Goal: Task Accomplishment & Management: Use online tool/utility

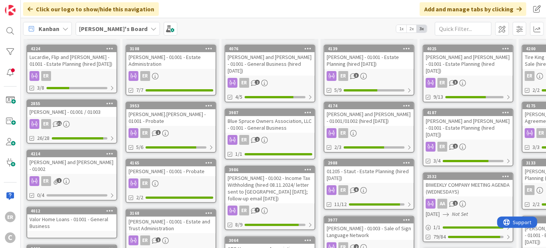
click at [102, 176] on div "ER 1" at bounding box center [71, 181] width 89 height 10
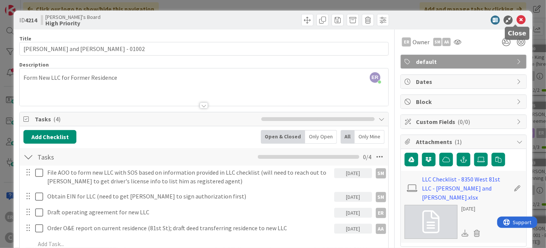
click at [517, 18] on icon at bounding box center [521, 20] width 9 height 9
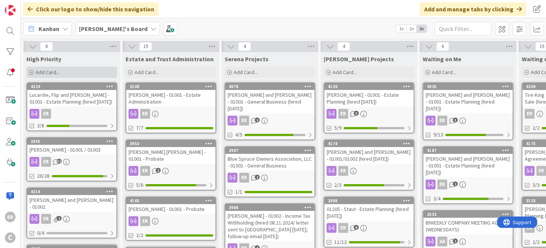
click at [63, 73] on div "Add Card..." at bounding box center [71, 72] width 91 height 11
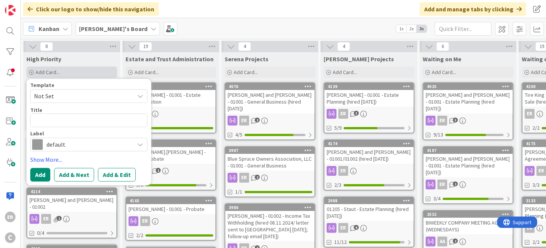
type textarea "x"
type textarea "L"
type textarea "x"
type textarea "Le"
type textarea "x"
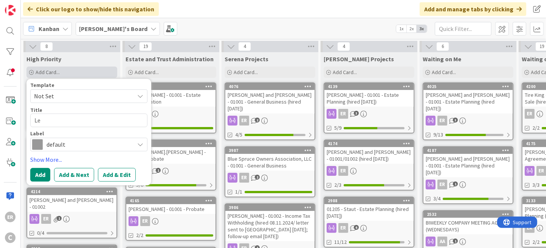
type textarea "Lea"
type textarea "x"
type textarea "Leat"
type textarea "x"
type textarea "[PERSON_NAME]"
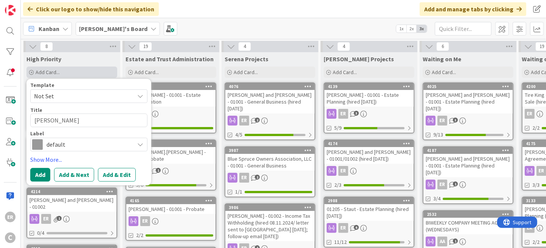
type textarea "x"
type textarea "Leathe"
type textarea "x"
type textarea "Leather"
type textarea "x"
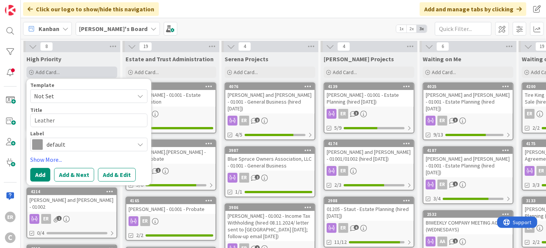
type textarea "Leatherm"
type textarea "x"
type textarea "Leatherma"
type textarea "x"
type textarea "Leatherman"
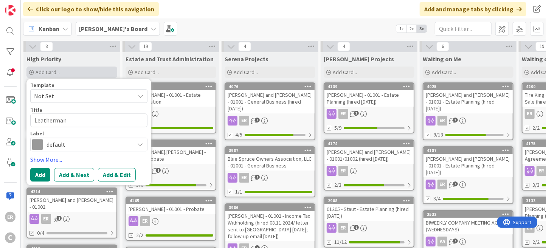
type textarea "x"
type textarea "Leatherman-"
type textarea "x"
type textarea "Leatherman-D"
type textarea "x"
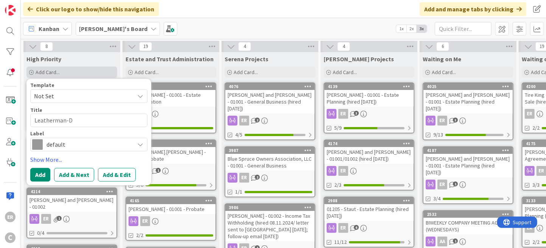
type textarea "Leatherman-Dr"
type textarea "x"
type textarea "[PERSON_NAME]"
type textarea "x"
type textarea "[PERSON_NAME]"
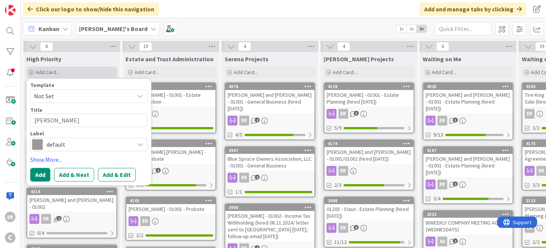
type textarea "x"
type textarea "[PERSON_NAME]"
type textarea "x"
type textarea "[PERSON_NAME] -"
type textarea "x"
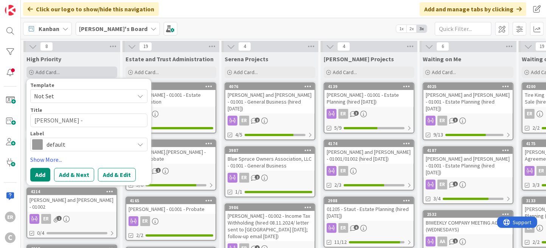
type textarea "[PERSON_NAME] -"
type textarea "x"
type textarea "[PERSON_NAME] - 0"
type textarea "x"
type textarea "[PERSON_NAME] - 01"
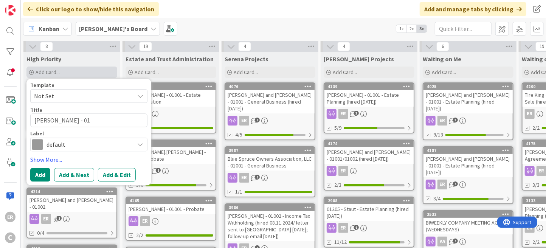
type textarea "x"
type textarea "[PERSON_NAME] - 010"
type textarea "x"
type textarea "[PERSON_NAME] - 0100"
type textarea "x"
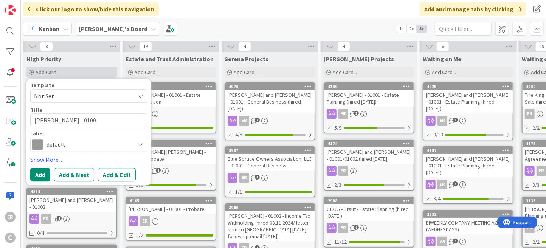
type textarea "[PERSON_NAME] - 01001"
type textarea "x"
type textarea "[PERSON_NAME] - 01001"
type textarea "x"
type textarea "[PERSON_NAME] - 01001 -"
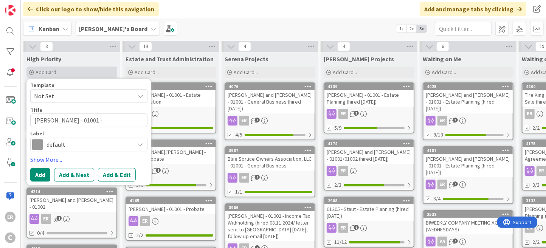
type textarea "x"
type textarea "[PERSON_NAME] - 01001 - E"
type textarea "x"
type textarea "[PERSON_NAME] - 01001 - Es"
type textarea "x"
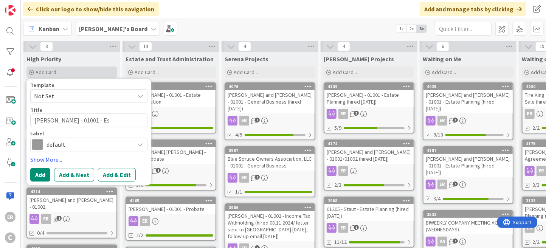
type textarea "[PERSON_NAME] - 01001 - Est"
type textarea "x"
type textarea "[PERSON_NAME] - 01001 - Esta"
type textarea "x"
type textarea "[PERSON_NAME] - 01001 - Estat"
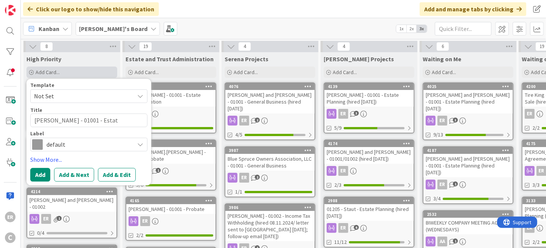
type textarea "x"
type textarea "[PERSON_NAME] - 01001 - Estate"
type textarea "x"
type textarea "[PERSON_NAME] - 01001 - Estate"
type textarea "x"
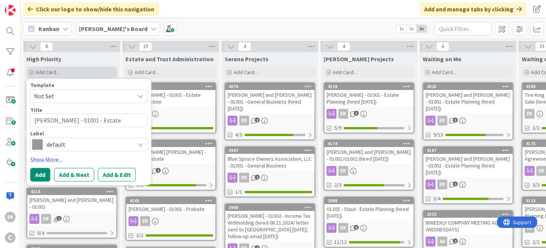
type textarea "[PERSON_NAME] - 01001 - Estate P"
type textarea "x"
type textarea "[PERSON_NAME] - 01001 - Estate Pl"
type textarea "x"
type textarea "[PERSON_NAME] - 01001 - Estate Pla"
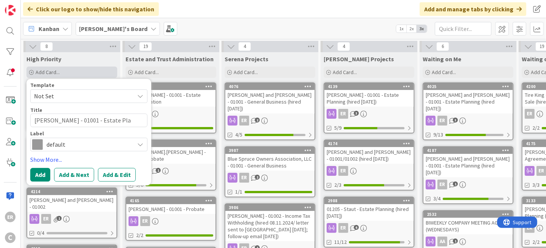
type textarea "x"
type textarea "[PERSON_NAME] - 01001 - Estate Plan"
type textarea "x"
type textarea "[PERSON_NAME] - 01001 - Estate Plann"
type textarea "x"
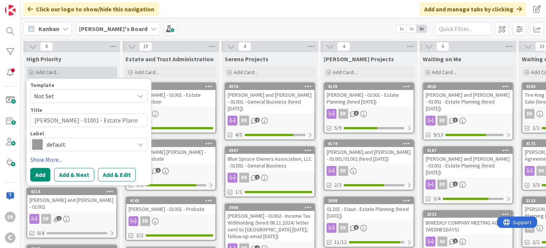
type textarea "[PERSON_NAME] - 01001 - Estate Planni"
type textarea "x"
type textarea "[PERSON_NAME] - 01001 - Estate Plannin"
type textarea "x"
type textarea "[PERSON_NAME] - 01001 - Estate Planning"
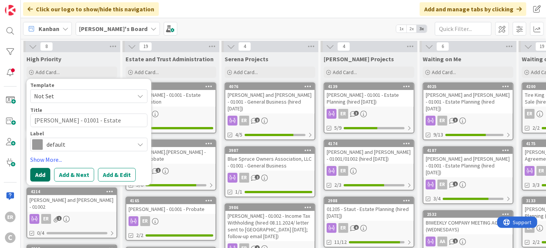
click at [36, 180] on button "Add" at bounding box center [40, 175] width 20 height 14
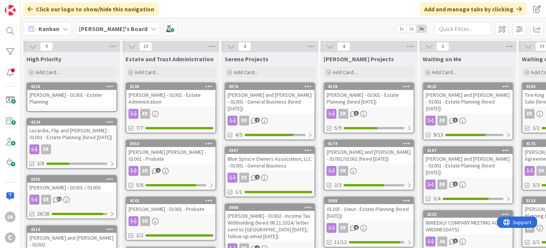
click at [57, 103] on div "[PERSON_NAME] - 01001 - Estate Planning" at bounding box center [71, 98] width 89 height 17
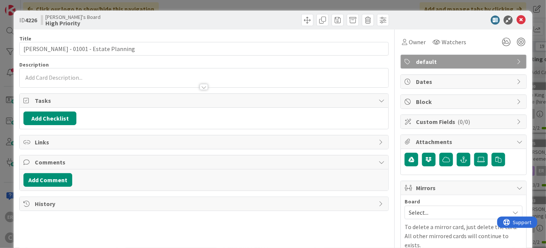
click at [62, 81] on div at bounding box center [204, 83] width 369 height 8
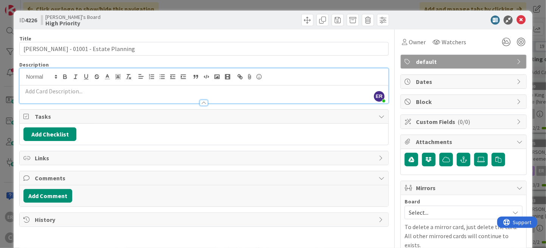
click at [61, 90] on p at bounding box center [203, 91] width 361 height 9
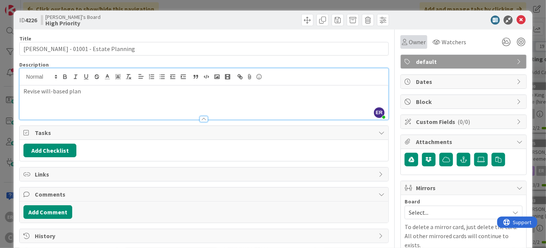
click at [414, 46] on span "Owner" at bounding box center [417, 41] width 17 height 9
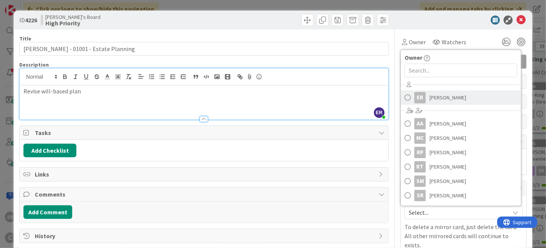
click at [424, 91] on link "ER [PERSON_NAME]" at bounding box center [461, 97] width 120 height 14
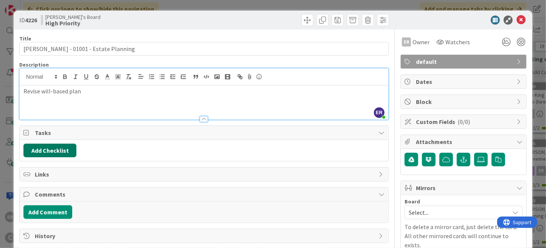
click at [71, 153] on button "Add Checklist" at bounding box center [49, 151] width 53 height 14
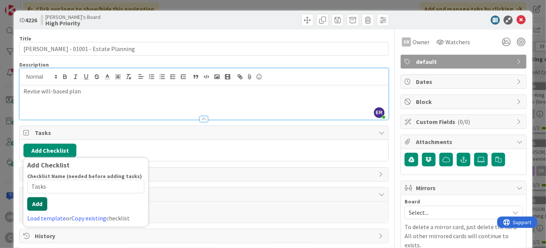
type input "Tasks"
click at [35, 204] on button "Add" at bounding box center [37, 204] width 20 height 14
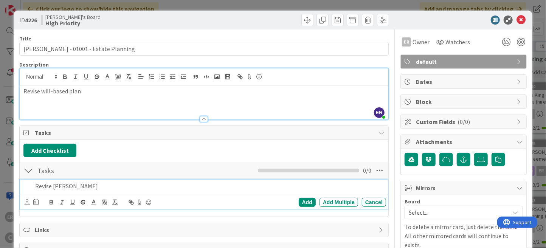
click at [82, 188] on p "Revise [PERSON_NAME]" at bounding box center [209, 186] width 348 height 9
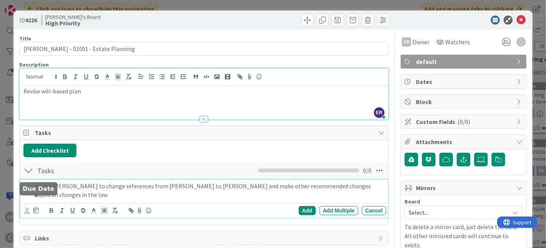
click at [36, 207] on icon at bounding box center [35, 210] width 5 height 6
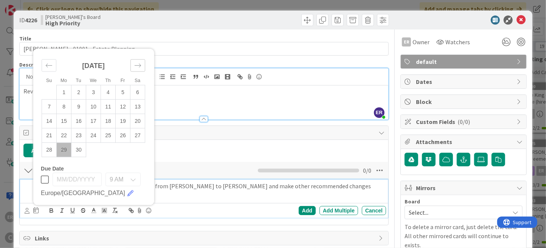
click at [140, 62] on icon "Move forward to switch to the next month." at bounding box center [137, 65] width 7 height 7
click at [66, 102] on td "6" at bounding box center [64, 107] width 15 height 14
type input "[DATE]"
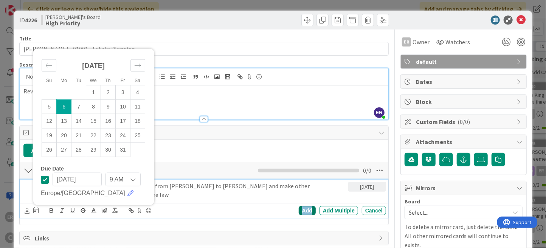
click at [307, 213] on div "Add" at bounding box center [307, 210] width 17 height 9
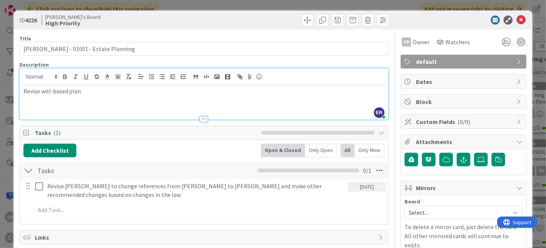
click at [351, 185] on div "[DATE]" at bounding box center [367, 187] width 38 height 10
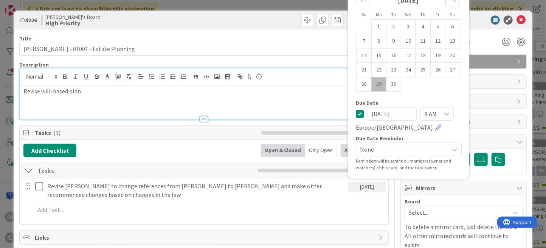
click at [446, 5] on div "Move forward to switch to the next month." at bounding box center [452, 0] width 15 height 12
click at [371, 56] on td "13" at bounding box center [378, 55] width 15 height 14
type input "[DATE]"
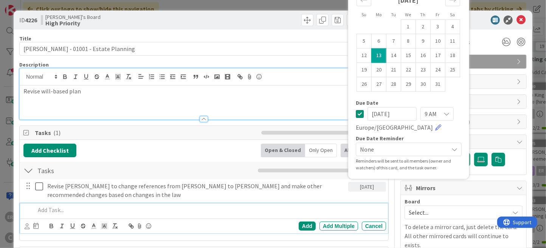
click at [227, 208] on p at bounding box center [209, 210] width 348 height 9
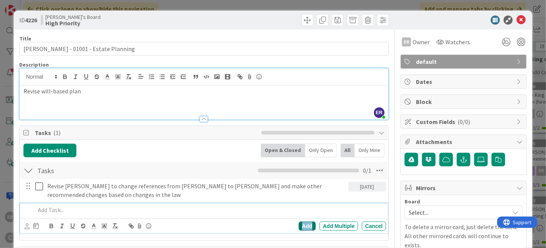
click at [303, 228] on div "Add" at bounding box center [307, 226] width 17 height 9
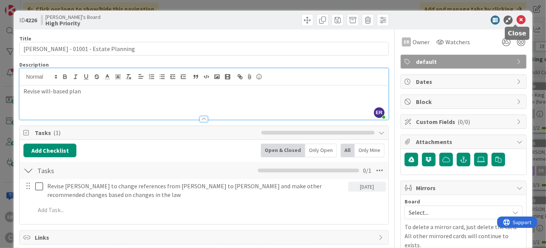
click at [517, 21] on icon at bounding box center [521, 20] width 9 height 9
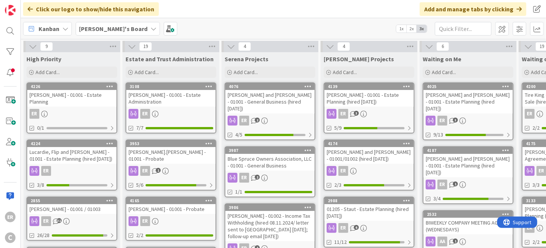
click at [71, 159] on div "Lucardie, Flip and [PERSON_NAME] - 01001 - Estate Planning (hired [DATE])" at bounding box center [71, 155] width 89 height 17
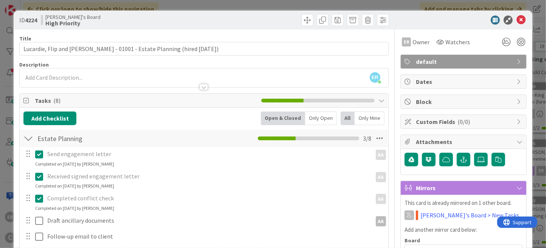
click at [67, 77] on div "ER [PERSON_NAME] joined 16 m ago" at bounding box center [204, 77] width 369 height 19
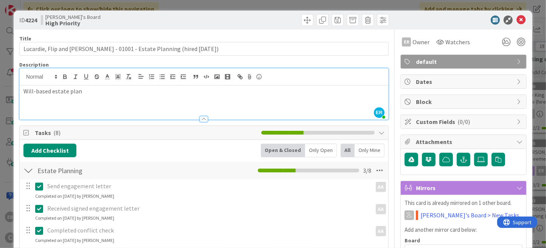
click at [248, 22] on div at bounding box center [297, 20] width 183 height 12
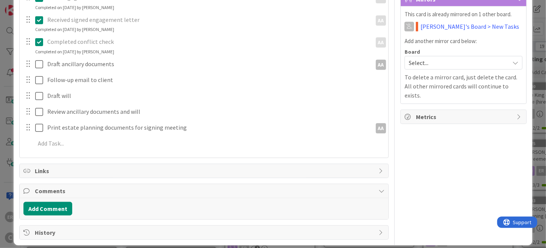
scroll to position [151, 0]
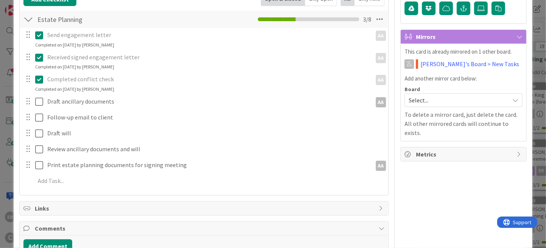
click at [425, 102] on span "Select..." at bounding box center [457, 100] width 97 height 11
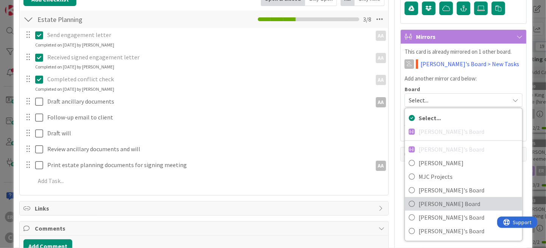
click at [435, 198] on span "[PERSON_NAME] Board" at bounding box center [469, 203] width 100 height 11
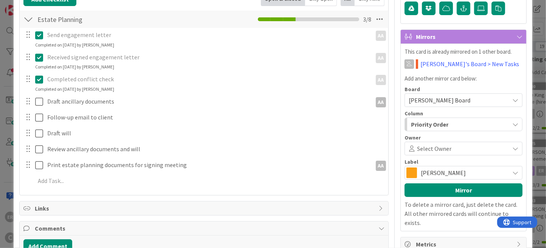
click at [424, 149] on span "Select Owner" at bounding box center [434, 148] width 34 height 9
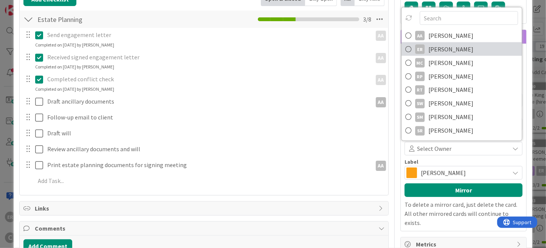
click at [434, 54] on link "ER [PERSON_NAME]" at bounding box center [462, 49] width 120 height 14
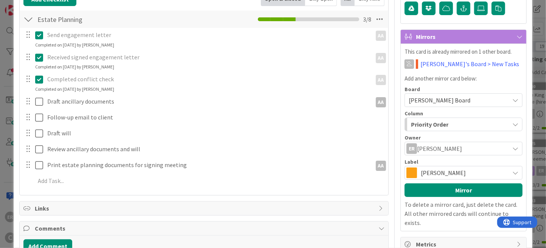
click at [447, 170] on span "[PERSON_NAME]" at bounding box center [463, 173] width 85 height 11
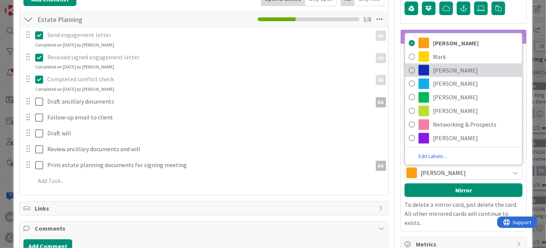
click at [436, 73] on span "[PERSON_NAME]" at bounding box center [475, 70] width 85 height 11
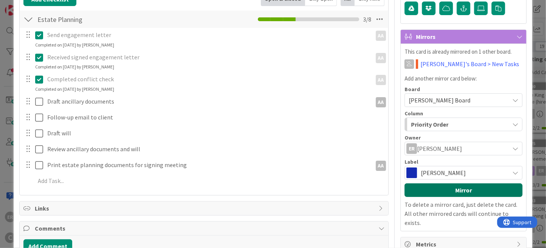
click at [456, 188] on button "Mirror" at bounding box center [464, 190] width 118 height 14
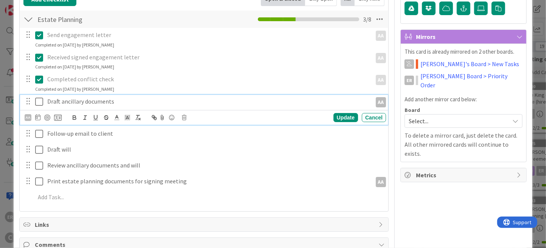
click at [123, 102] on p "Draft ancillary documents" at bounding box center [207, 101] width 321 height 9
click at [37, 118] on icon at bounding box center [37, 117] width 5 height 6
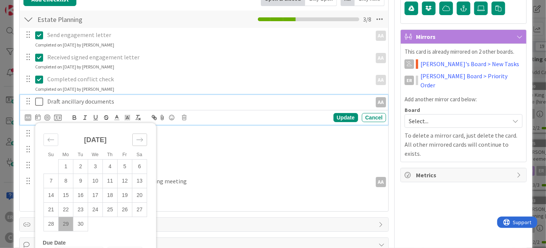
click at [137, 140] on icon "Move forward to switch to the next month." at bounding box center [139, 139] width 7 height 7
click at [68, 181] on td "6" at bounding box center [66, 181] width 15 height 14
type input "[DATE]"
click at [335, 118] on div "Update" at bounding box center [346, 117] width 25 height 9
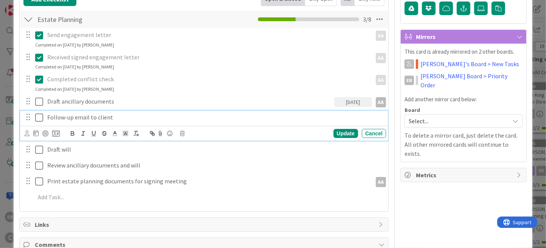
click at [85, 119] on p "Follow-up email to client" at bounding box center [214, 117] width 335 height 9
click at [115, 117] on p "Follow-up email to client" at bounding box center [214, 117] width 335 height 9
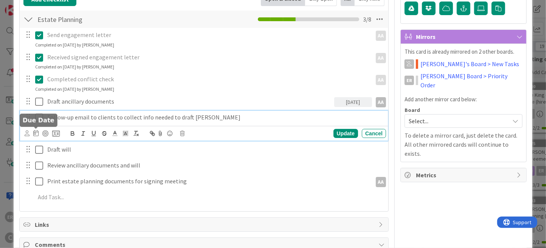
click at [37, 134] on icon at bounding box center [35, 133] width 5 height 6
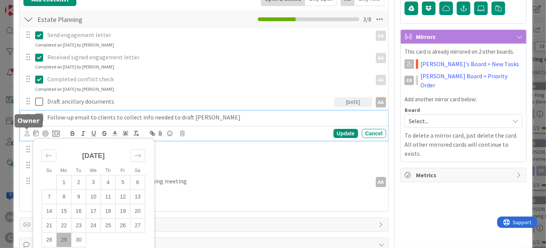
click at [25, 134] on icon at bounding box center [27, 133] width 5 height 6
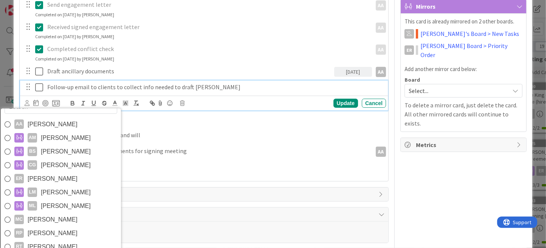
scroll to position [227, 0]
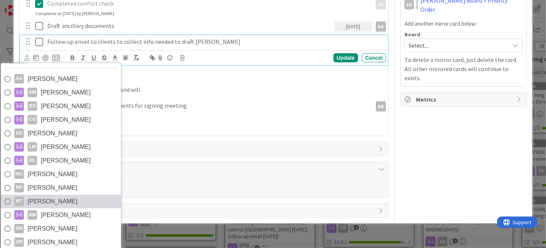
click at [56, 199] on span "[PERSON_NAME]" at bounding box center [53, 201] width 50 height 11
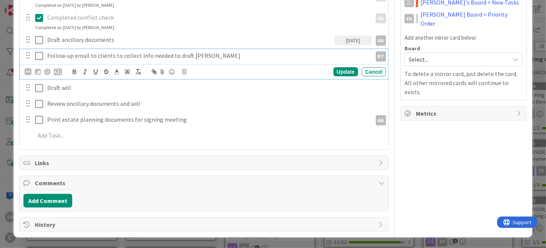
scroll to position [211, 0]
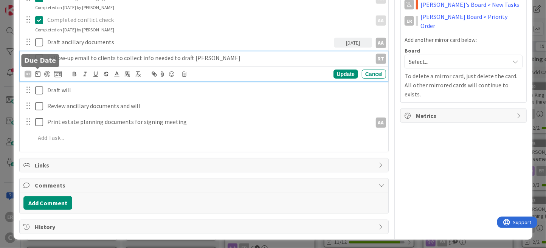
click at [39, 73] on icon at bounding box center [37, 74] width 5 height 6
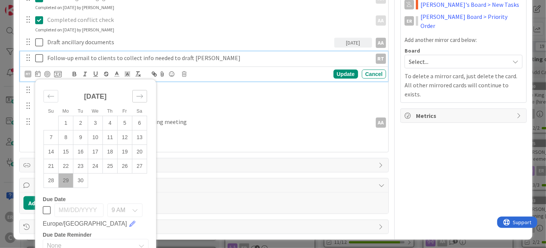
click at [141, 96] on icon "Move forward to switch to the next month." at bounding box center [140, 97] width 6 height 4
click at [66, 137] on td "6" at bounding box center [66, 137] width 15 height 14
type input "[DATE]"
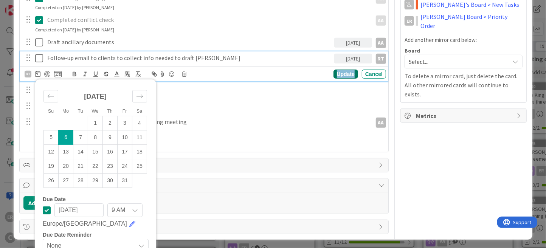
click at [341, 73] on div "Update" at bounding box center [346, 74] width 25 height 9
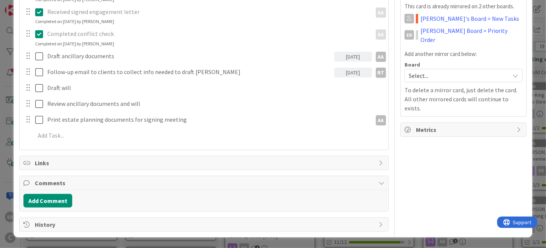
scroll to position [195, 0]
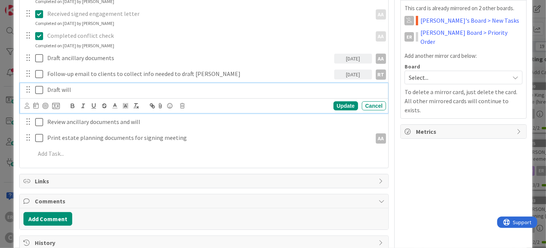
click at [74, 90] on div "Draft will Update Cancel" at bounding box center [204, 98] width 368 height 30
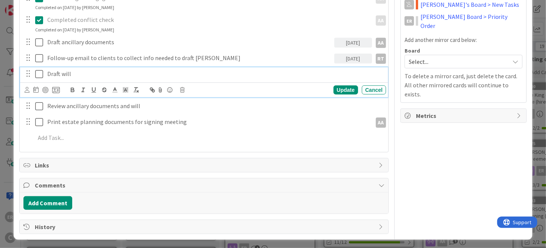
click at [81, 71] on p "Draft will" at bounding box center [214, 74] width 335 height 9
click at [26, 87] on icon at bounding box center [27, 90] width 5 height 6
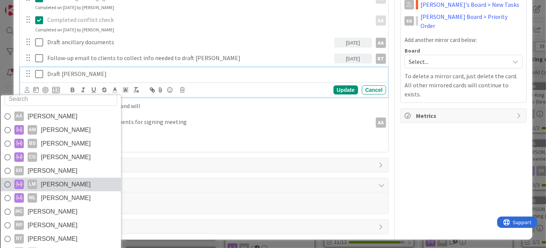
scroll to position [12, 0]
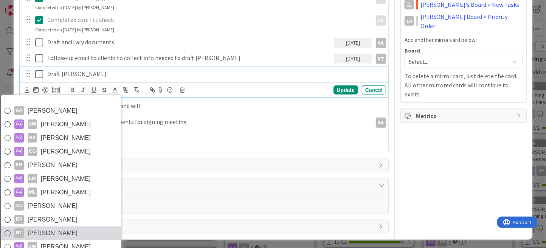
click at [65, 230] on link "RT [PERSON_NAME]" at bounding box center [61, 233] width 120 height 14
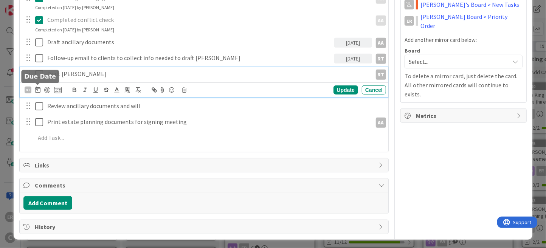
click at [39, 91] on icon at bounding box center [37, 90] width 5 height 6
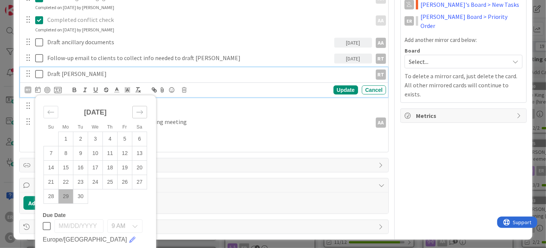
click at [143, 113] on div "Move forward to switch to the next month." at bounding box center [139, 112] width 15 height 12
click at [72, 163] on td "13" at bounding box center [66, 168] width 15 height 14
type input "[DATE]"
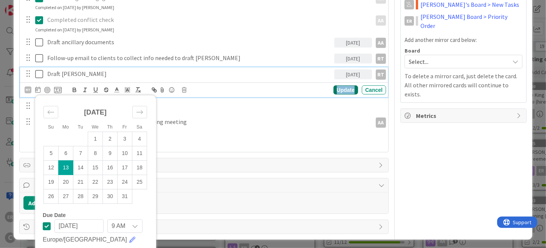
click at [335, 89] on div "Update" at bounding box center [346, 89] width 25 height 9
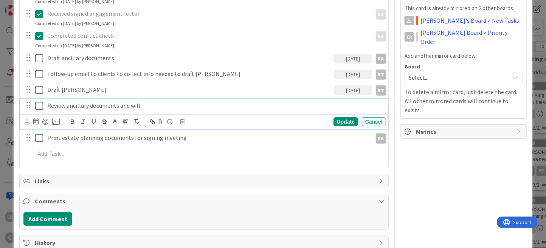
click at [90, 106] on div "Review ancillary documents and will Update Cancel" at bounding box center [204, 114] width 368 height 30
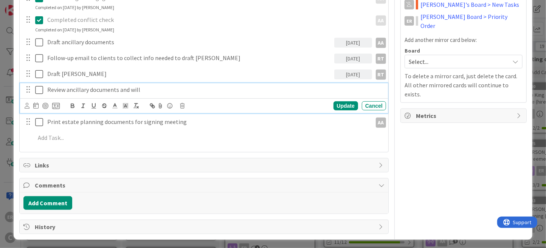
click at [141, 89] on p "Review ancillary documents and will" at bounding box center [214, 89] width 335 height 9
click at [65, 89] on p "Review ancillary documents and [PERSON_NAME]" at bounding box center [214, 89] width 335 height 9
drag, startPoint x: 167, startPoint y: 91, endPoint x: 147, endPoint y: 91, distance: 19.7
click at [147, 91] on p "Review and revise ancillary documents and [PERSON_NAME]" at bounding box center [214, 89] width 335 height 9
click at [27, 105] on icon at bounding box center [27, 106] width 5 height 6
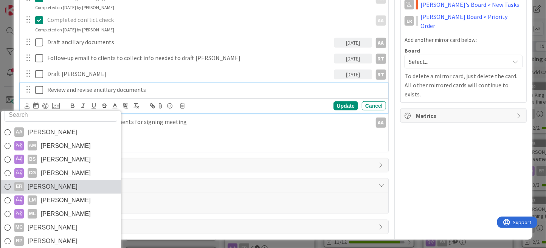
scroll to position [12, 0]
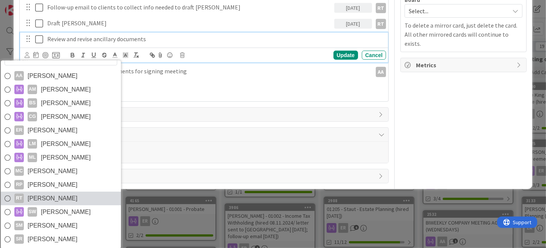
click at [104, 197] on link "RT [PERSON_NAME]" at bounding box center [61, 199] width 120 height 14
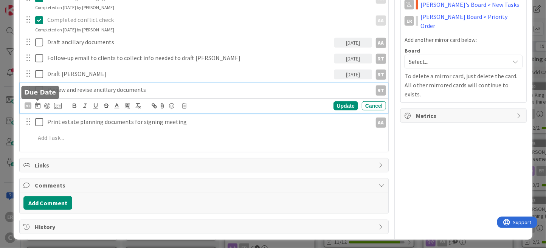
click at [38, 104] on icon at bounding box center [37, 105] width 5 height 6
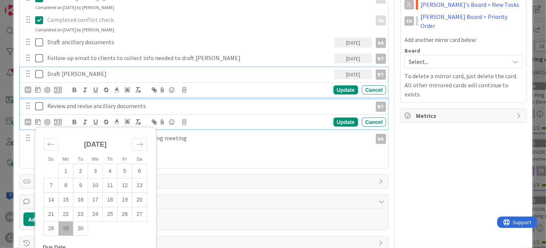
click at [82, 76] on p "Draft [PERSON_NAME]" at bounding box center [189, 74] width 284 height 9
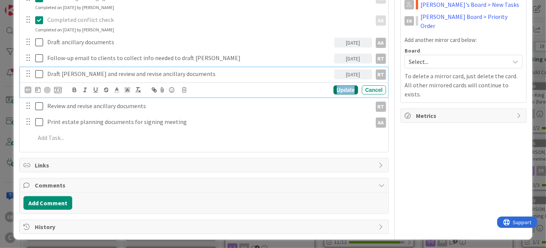
click at [334, 92] on div "Update" at bounding box center [346, 89] width 25 height 9
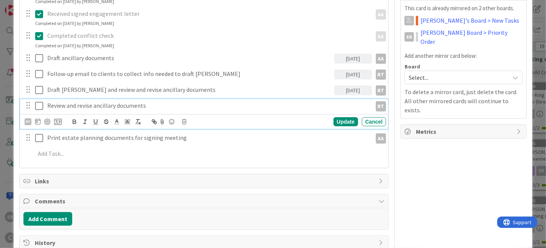
click at [83, 107] on div "Review and revise ancillary documents RT RT AA [PERSON_NAME] AM [PERSON_NAME] B…" at bounding box center [204, 114] width 368 height 30
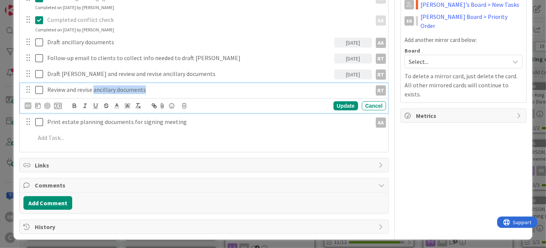
drag, startPoint x: 95, startPoint y: 89, endPoint x: 148, endPoint y: 87, distance: 53.3
click at [148, 87] on p "Review and revise ancillary documents" at bounding box center [207, 89] width 321 height 9
click at [27, 104] on div "RT" at bounding box center [28, 105] width 7 height 7
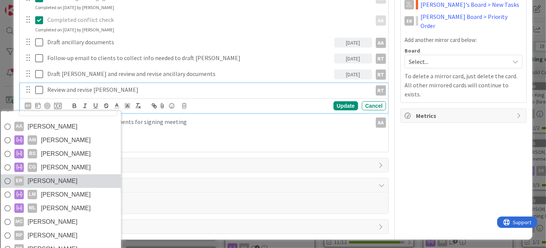
click at [37, 179] on span "[PERSON_NAME]" at bounding box center [53, 180] width 50 height 11
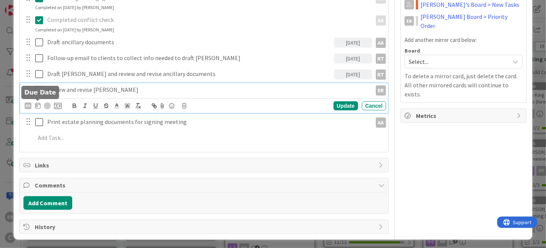
click at [38, 105] on icon at bounding box center [37, 105] width 5 height 6
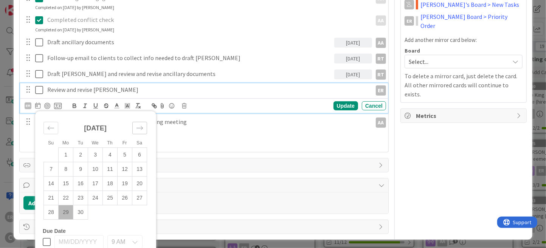
click at [140, 127] on icon "Move forward to switch to the next month." at bounding box center [139, 127] width 7 height 7
click at [67, 196] on td "20" at bounding box center [66, 198] width 15 height 14
type input "[DATE]"
click at [334, 104] on div "Update" at bounding box center [346, 105] width 25 height 9
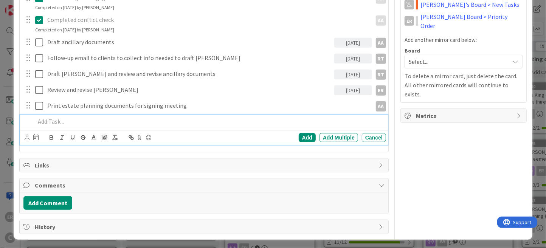
click at [99, 135] on div "Add Add Multiple Cancel" at bounding box center [204, 130] width 368 height 30
click at [27, 137] on icon at bounding box center [27, 138] width 5 height 6
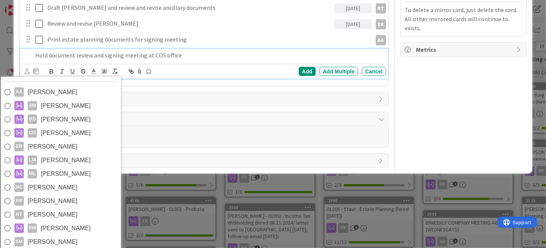
scroll to position [286, 0]
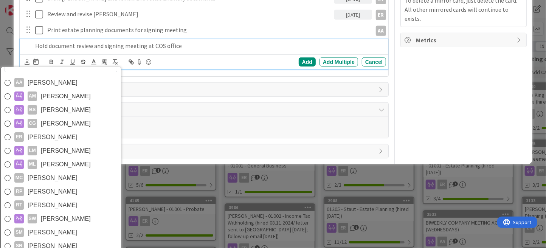
click at [63, 200] on link "RT [PERSON_NAME]" at bounding box center [61, 206] width 120 height 14
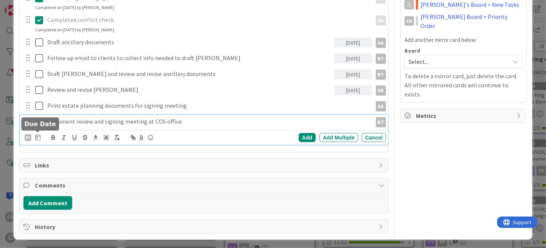
click at [39, 137] on icon at bounding box center [37, 137] width 5 height 6
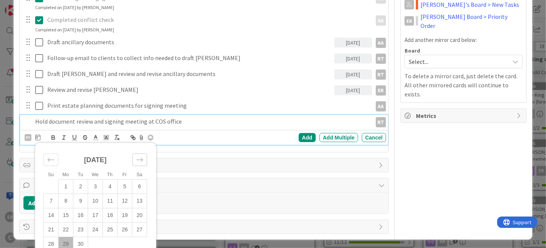
click at [141, 159] on icon "Move forward to switch to the next month." at bounding box center [139, 159] width 7 height 7
click at [67, 240] on td "27" at bounding box center [66, 244] width 15 height 14
type input "[DATE]"
click at [306, 135] on div "Add" at bounding box center [307, 137] width 17 height 9
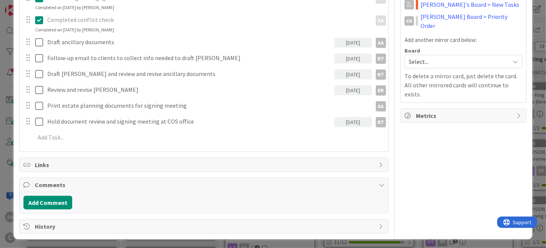
click at [346, 121] on div "[DATE]" at bounding box center [353, 122] width 38 height 10
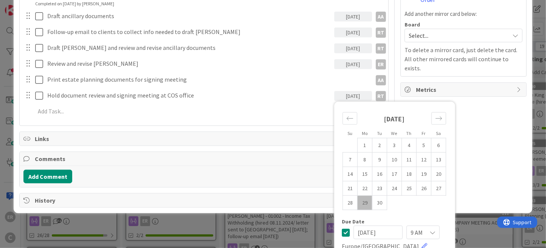
scroll to position [285, 0]
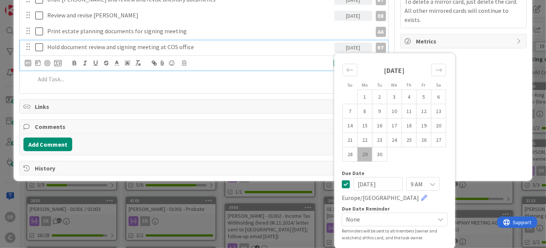
click at [342, 183] on icon at bounding box center [346, 184] width 8 height 9
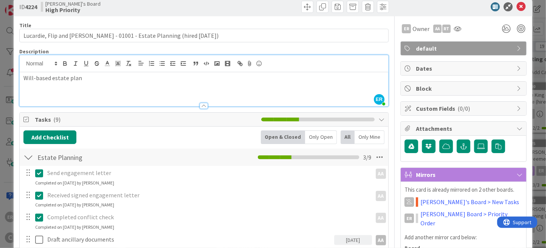
scroll to position [0, 0]
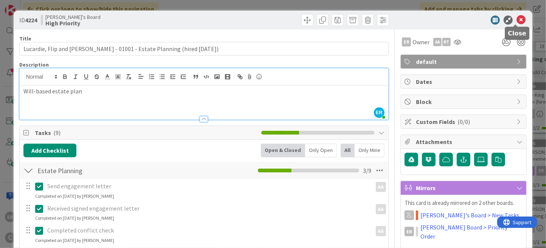
click at [517, 20] on icon at bounding box center [521, 20] width 9 height 9
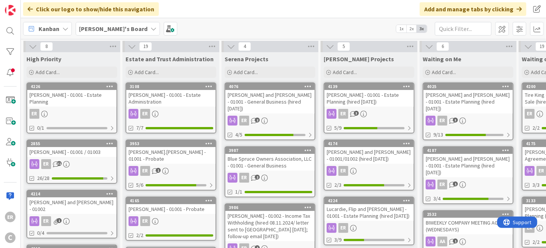
click at [82, 153] on div "[PERSON_NAME] - 01001 / 01003" at bounding box center [71, 152] width 89 height 10
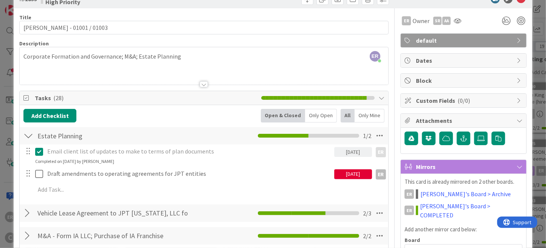
scroll to position [38, 0]
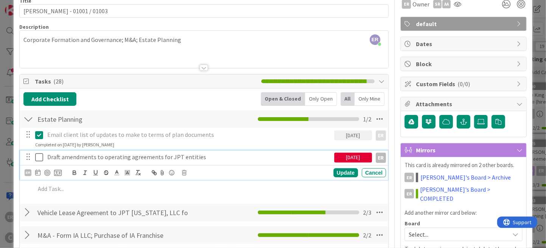
click at [198, 156] on p "Draft amendments to operating agreements for JPT entities" at bounding box center [189, 157] width 284 height 9
click at [95, 155] on p "Draft amendments to operating agreements for JPT entities" at bounding box center [189, 157] width 284 height 9
click at [154, 157] on p "Draft amendment to operating agreements for JPT entities" at bounding box center [189, 157] width 284 height 9
click at [155, 157] on p "Draft amendment to operating agreements for JPT entities" at bounding box center [189, 157] width 284 height 9
drag, startPoint x: 196, startPoint y: 157, endPoint x: 174, endPoint y: 159, distance: 22.0
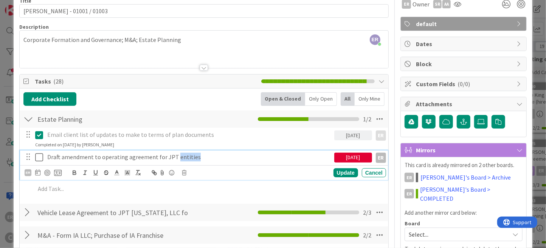
click at [174, 159] on p "Draft amendment to operating agreement for JPT entities" at bounding box center [189, 157] width 284 height 9
click at [38, 158] on icon at bounding box center [39, 157] width 8 height 9
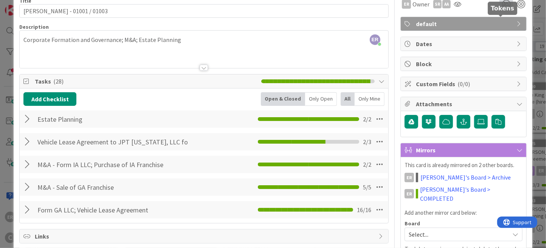
scroll to position [0, 0]
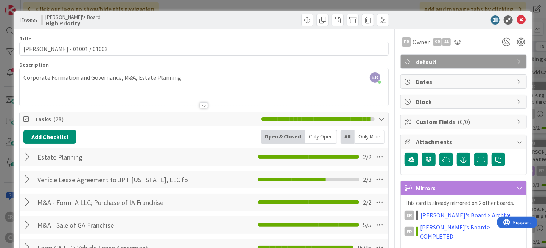
click at [26, 182] on div at bounding box center [28, 180] width 10 height 14
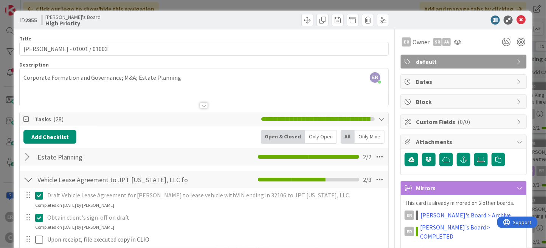
click at [26, 182] on div at bounding box center [28, 180] width 10 height 14
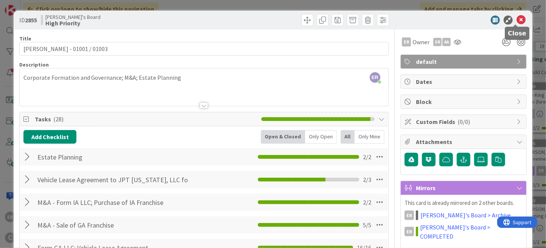
click at [517, 22] on icon at bounding box center [521, 20] width 9 height 9
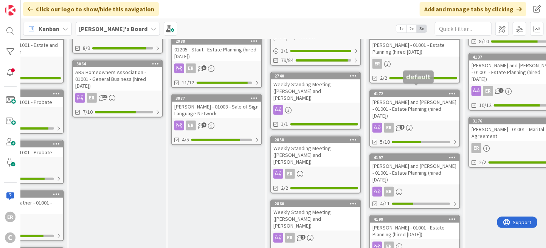
scroll to position [217, 152]
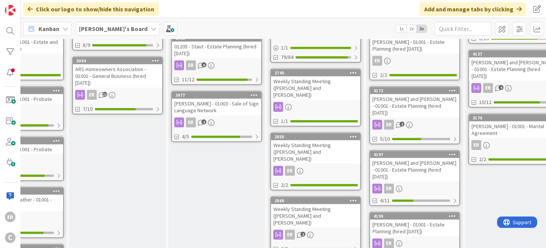
click at [433, 120] on div "ER 1" at bounding box center [414, 125] width 89 height 10
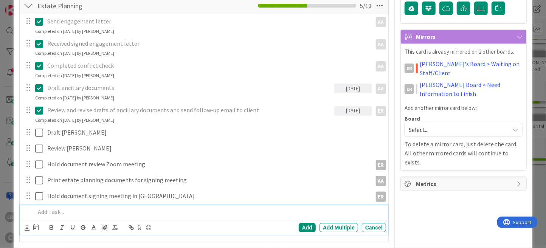
click at [66, 213] on p at bounding box center [209, 212] width 348 height 9
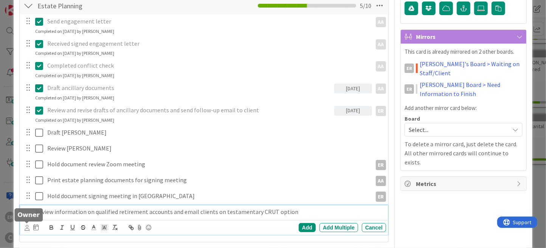
click at [25, 228] on icon at bounding box center [27, 228] width 5 height 6
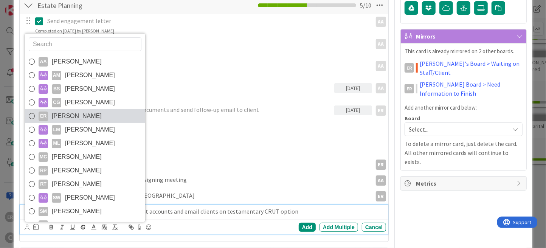
click at [73, 118] on span "[PERSON_NAME]" at bounding box center [77, 115] width 50 height 11
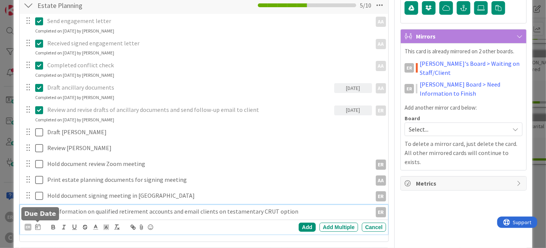
click at [39, 227] on icon at bounding box center [37, 227] width 5 height 6
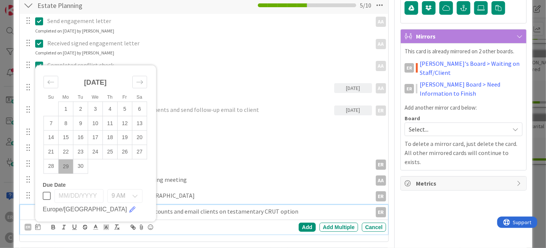
click at [64, 164] on td "29" at bounding box center [66, 166] width 15 height 14
type input "[DATE]"
click at [301, 228] on div "Add" at bounding box center [307, 227] width 17 height 9
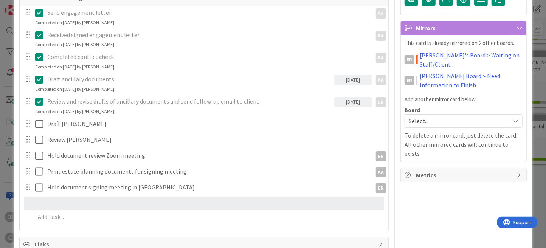
scroll to position [162, 0]
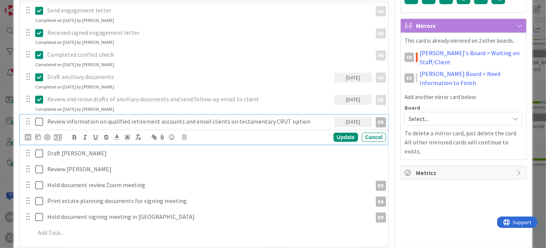
click at [41, 123] on icon at bounding box center [39, 121] width 8 height 9
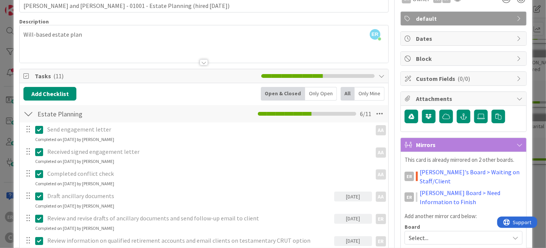
scroll to position [0, 0]
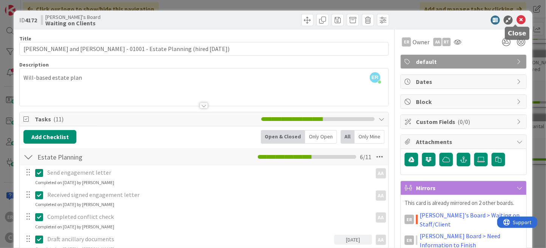
click at [519, 17] on icon at bounding box center [521, 20] width 9 height 9
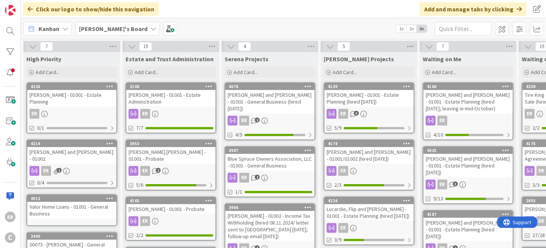
click at [479, 115] on div "4166 [PERSON_NAME] and [PERSON_NAME] - 01001 - Estate Planning (hired [DATE]; l…" at bounding box center [468, 111] width 91 height 58
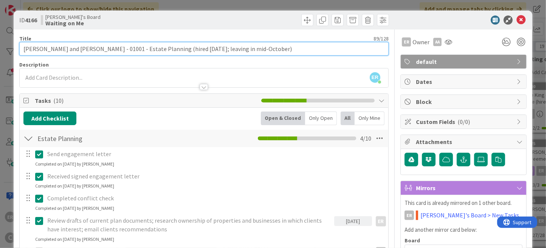
drag, startPoint x: 203, startPoint y: 49, endPoint x: 240, endPoint y: 47, distance: 37.1
click at [240, 47] on input "[PERSON_NAME] and [PERSON_NAME] - 01001 - Estate Planning (hired [DATE]; leavin…" at bounding box center [203, 49] width 369 height 14
type input "[PERSON_NAME] and [PERSON_NAME] - 01001 - Estate Planning (hired [DATE]; leavin…"
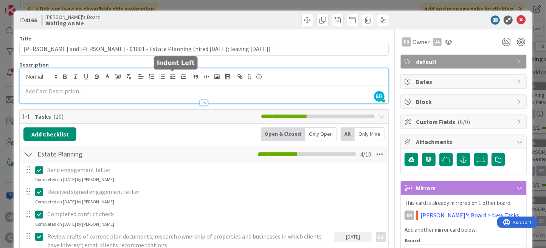
click at [177, 75] on div "ER [PERSON_NAME] just joined" at bounding box center [204, 85] width 369 height 35
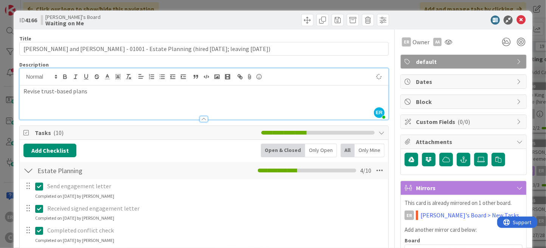
click at [220, 19] on div at bounding box center [297, 20] width 183 height 12
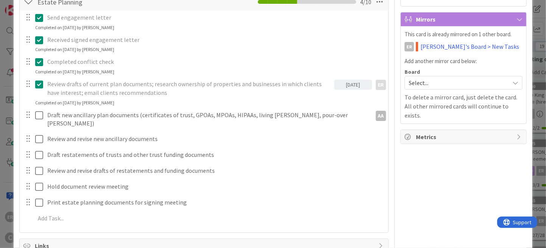
scroll to position [189, 0]
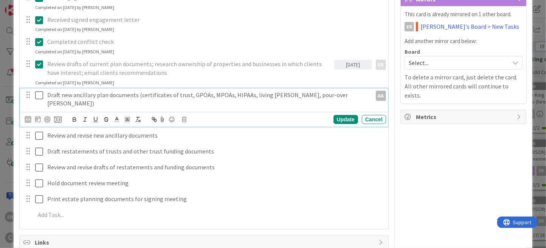
click at [326, 93] on p "Draft new ancillary plan documents (certificates of trust, GPOAs, MPOAs, HIPAAs…" at bounding box center [207, 99] width 321 height 17
click at [27, 116] on div "AA" at bounding box center [28, 119] width 7 height 7
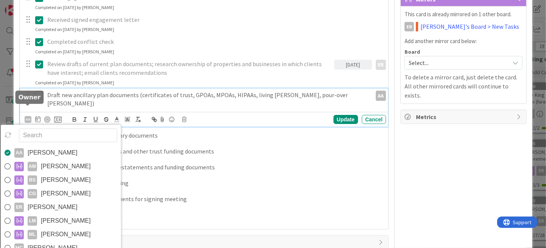
click at [27, 116] on div "AA" at bounding box center [28, 119] width 7 height 7
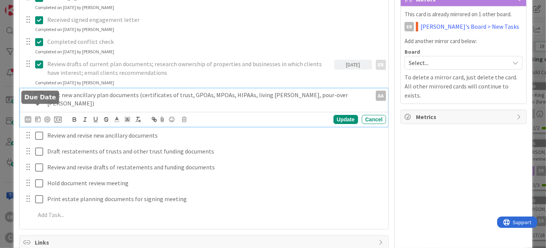
click at [35, 116] on icon at bounding box center [37, 119] width 5 height 6
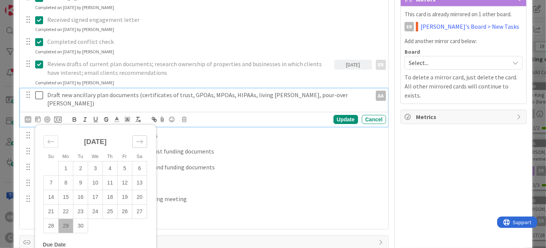
click at [140, 138] on icon "Move forward to switch to the next month." at bounding box center [139, 141] width 7 height 7
click at [96, 161] on td "1" at bounding box center [95, 168] width 15 height 14
type input "[DATE]"
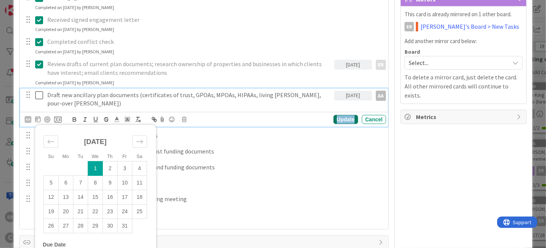
click at [340, 115] on div "Update" at bounding box center [346, 119] width 25 height 9
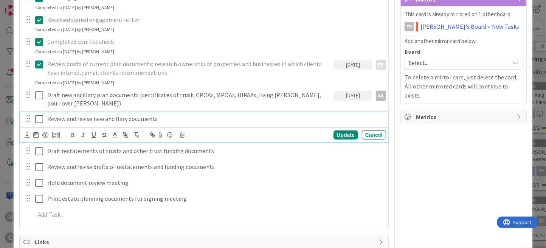
click at [162, 115] on p "Review and revise new ancillary documents" at bounding box center [214, 119] width 335 height 9
click at [34, 132] on icon at bounding box center [35, 135] width 5 height 6
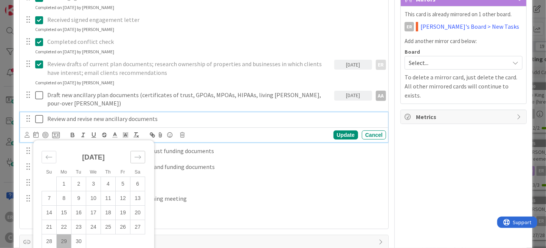
click at [135, 154] on icon "Move forward to switch to the next month." at bounding box center [137, 157] width 7 height 7
click at [124, 177] on td "3" at bounding box center [123, 184] width 15 height 14
type input "[DATE]"
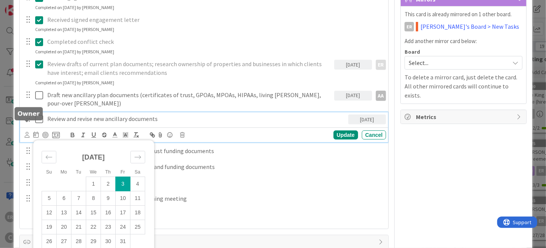
click at [26, 132] on icon at bounding box center [27, 135] width 5 height 6
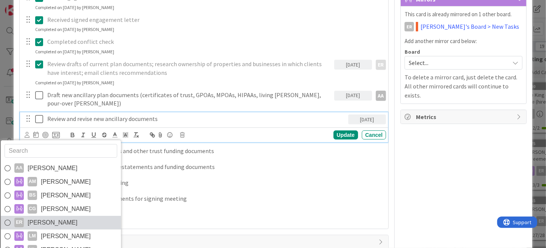
click at [49, 217] on span "[PERSON_NAME]" at bounding box center [53, 222] width 50 height 11
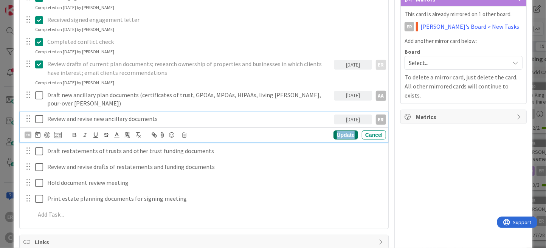
click at [336, 130] on div "Update" at bounding box center [346, 134] width 25 height 9
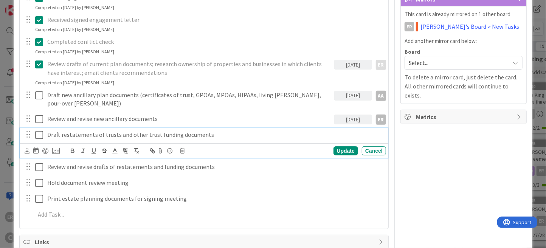
click at [75, 130] on p "Draft restatements of trusts and other trust funding documents" at bounding box center [214, 134] width 335 height 9
click at [35, 147] on icon at bounding box center [35, 150] width 5 height 6
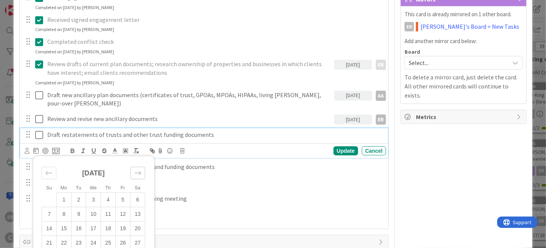
click at [135, 169] on icon "Move forward to switch to the next month." at bounding box center [137, 172] width 7 height 7
click at [82, 209] on td "7" at bounding box center [78, 214] width 15 height 14
type input "[DATE]"
click at [27, 148] on icon at bounding box center [27, 151] width 5 height 6
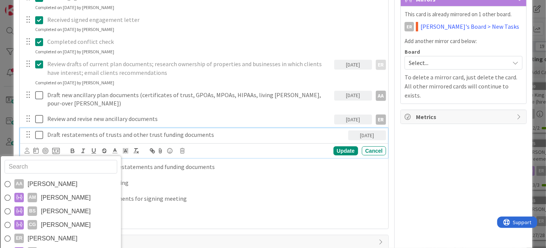
click at [52, 233] on span "[PERSON_NAME]" at bounding box center [53, 238] width 50 height 11
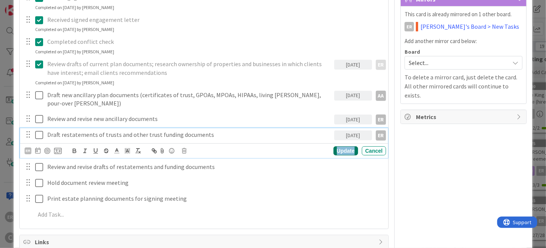
click at [344, 146] on div "Update" at bounding box center [346, 150] width 25 height 9
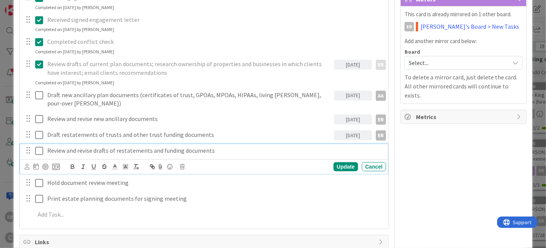
click at [81, 146] on p "Review and revise drafts of restatements and funding documents" at bounding box center [214, 150] width 335 height 9
click at [183, 164] on icon at bounding box center [182, 166] width 5 height 5
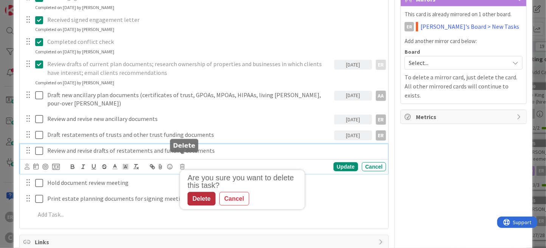
click at [205, 192] on div "Delete" at bounding box center [202, 199] width 28 height 14
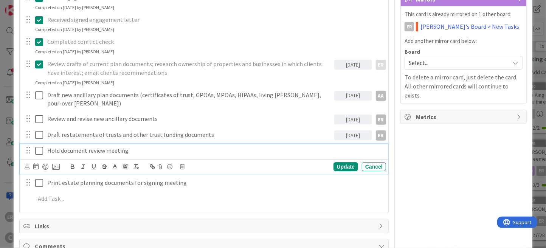
click at [127, 146] on p "Hold document review meeting" at bounding box center [214, 150] width 335 height 9
click at [107, 146] on p "Hold document review meeting" at bounding box center [214, 150] width 335 height 9
click at [164, 146] on p "Hold document review and signing meeting" at bounding box center [214, 150] width 335 height 9
click at [28, 164] on icon at bounding box center [27, 167] width 5 height 6
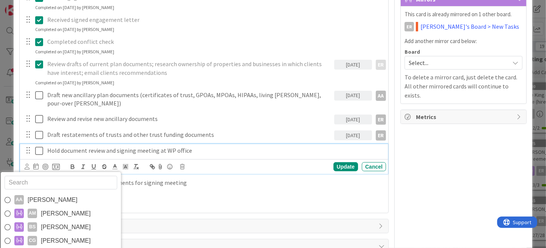
drag, startPoint x: 61, startPoint y: 239, endPoint x: 76, endPoint y: 237, distance: 14.5
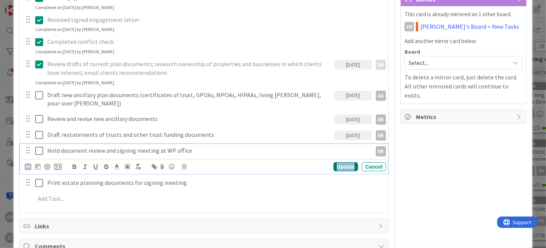
click at [347, 162] on div "Update" at bounding box center [346, 166] width 25 height 9
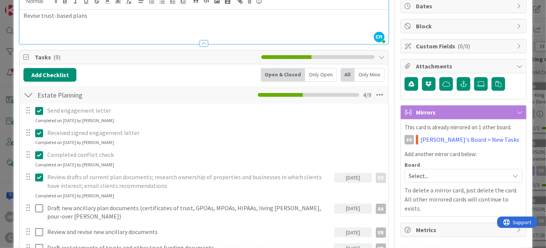
scroll to position [0, 0]
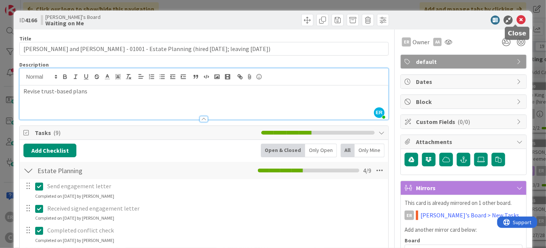
click at [518, 21] on icon at bounding box center [521, 20] width 9 height 9
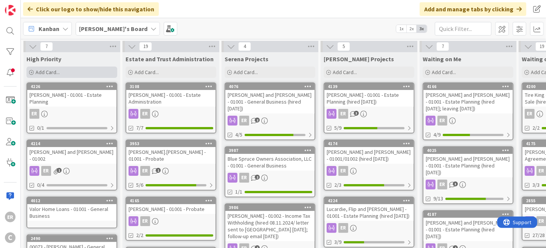
click at [57, 72] on span "Add Card..." at bounding box center [48, 72] width 24 height 7
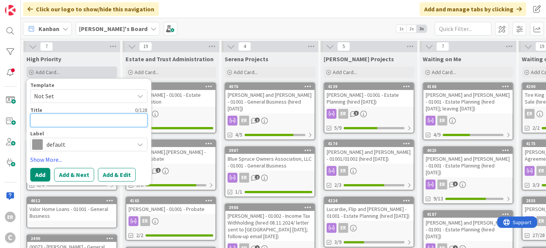
type textarea "x"
type textarea "H"
type textarea "x"
type textarea "Ha"
type textarea "x"
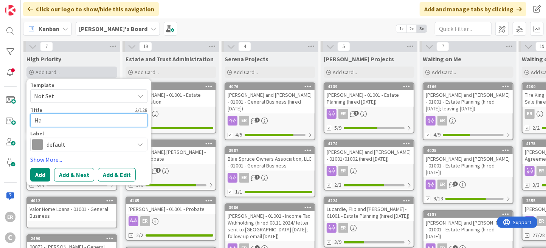
type textarea "Ham"
type textarea "x"
type textarea "Hami"
type textarea "x"
type textarea "[PERSON_NAME]"
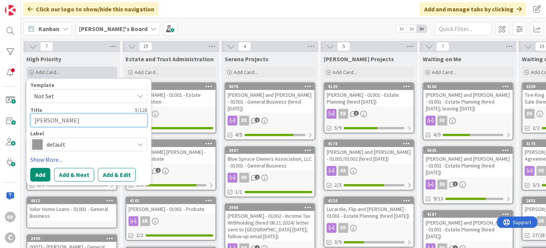
type textarea "x"
type textarea "Hamilt"
type textarea "x"
type textarea "Hamilto"
type textarea "x"
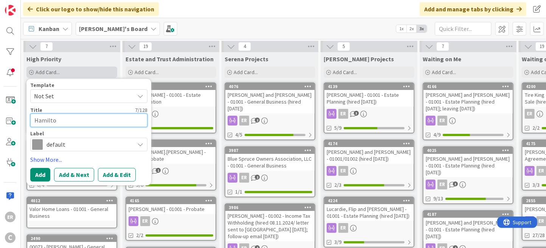
type textarea "[PERSON_NAME]"
type textarea "x"
type textarea "[PERSON_NAME],"
type textarea "x"
type textarea "[PERSON_NAME],"
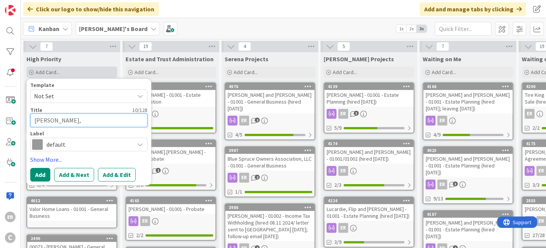
type textarea "x"
type textarea "[PERSON_NAME], G"
type textarea "x"
type textarea "[PERSON_NAME]"
type textarea "x"
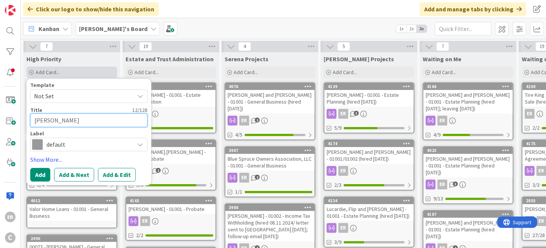
type textarea "[PERSON_NAME], G"
type textarea "x"
type textarea "[PERSON_NAME]"
type textarea "x"
type textarea "[PERSON_NAME]"
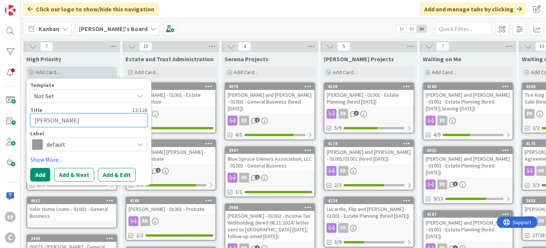
type textarea "x"
type textarea "[PERSON_NAME], Geog"
type textarea "x"
type textarea "[PERSON_NAME]"
type textarea "x"
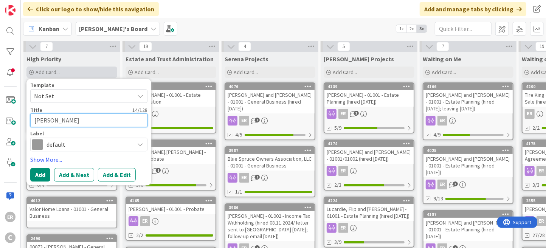
type textarea "[PERSON_NAME]"
type textarea "x"
type textarea "[PERSON_NAME]"
type textarea "x"
type textarea "[PERSON_NAME]"
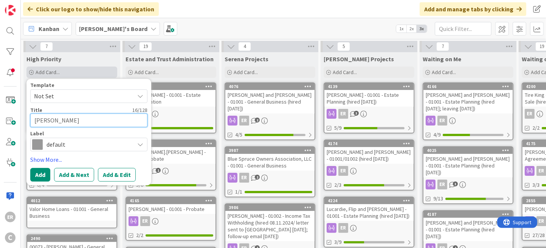
type textarea "x"
type textarea "[PERSON_NAME]"
type textarea "x"
type textarea "[PERSON_NAME] -"
type textarea "x"
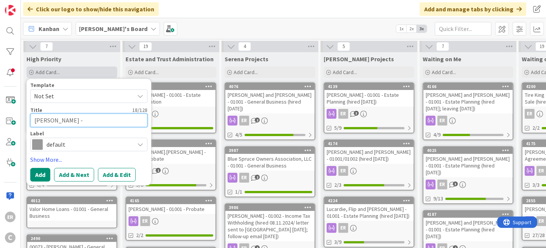
type textarea "[PERSON_NAME] -"
type textarea "x"
type textarea "[PERSON_NAME] - 0"
type textarea "x"
type textarea "[PERSON_NAME] -"
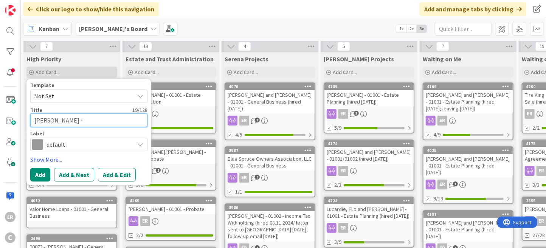
type textarea "x"
type textarea "[PERSON_NAME] - 0"
type textarea "x"
type textarea "[PERSON_NAME] - 01"
type textarea "x"
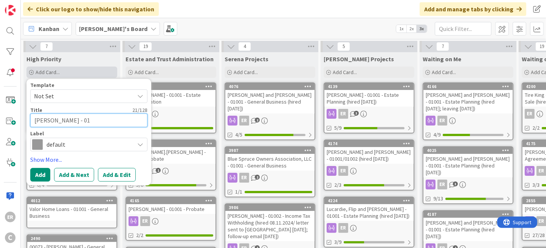
type textarea "[PERSON_NAME] - 010"
type textarea "x"
type textarea "[PERSON_NAME] - 0100"
type textarea "x"
type textarea "[GEOGRAPHIC_DATA][PERSON_NAME] - 01002"
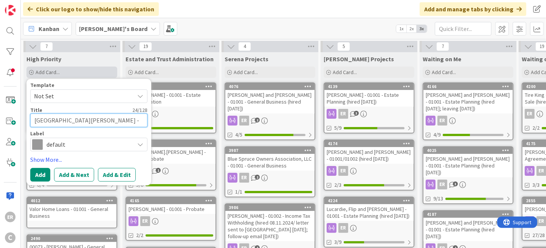
type textarea "x"
type textarea "[GEOGRAPHIC_DATA][PERSON_NAME] - 01002"
type textarea "x"
type textarea "[GEOGRAPHIC_DATA][PERSON_NAME] - 01002 -"
type textarea "x"
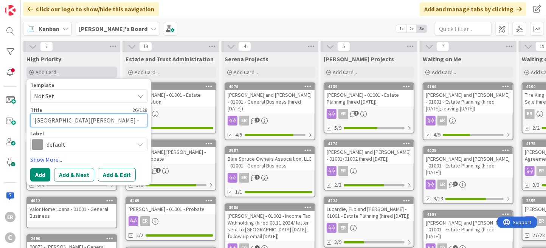
type textarea "[GEOGRAPHIC_DATA][PERSON_NAME] - 01002 -"
type textarea "x"
type textarea "[PERSON_NAME] - 01002 - E"
type textarea "x"
type textarea "[PERSON_NAME] - 01002 - Es"
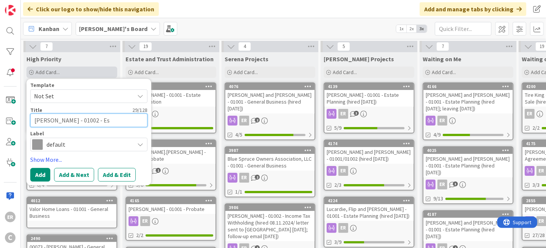
type textarea "x"
type textarea "[PERSON_NAME] - 01002 - Est"
type textarea "x"
type textarea "[GEOGRAPHIC_DATA][PERSON_NAME] - 01002 - Esta"
type textarea "x"
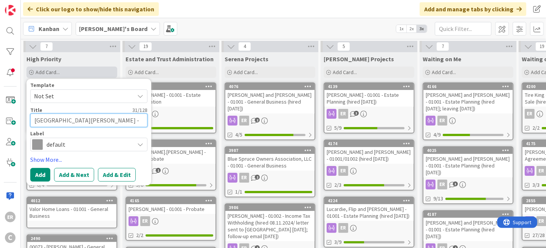
type textarea "[PERSON_NAME] - 01002 - Estat"
type textarea "x"
type textarea "[GEOGRAPHIC_DATA][PERSON_NAME] - 01002 - Estate"
type textarea "x"
type textarea "[GEOGRAPHIC_DATA][PERSON_NAME] - 01002 - Estate"
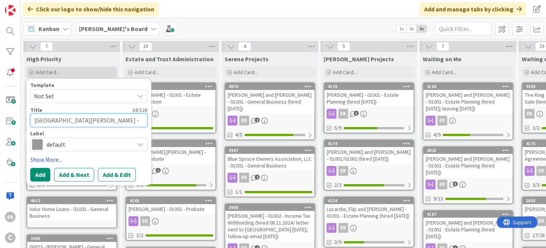
type textarea "x"
type textarea "[GEOGRAPHIC_DATA][PERSON_NAME] - 01002 - Estate P"
type textarea "x"
type textarea "[GEOGRAPHIC_DATA][PERSON_NAME] - 01002 - Estate Pl"
type textarea "x"
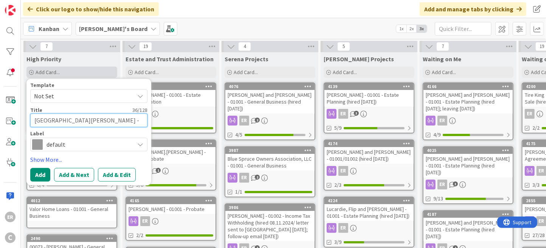
type textarea "[GEOGRAPHIC_DATA][PERSON_NAME] - 01002 - Estate Pla"
type textarea "x"
type textarea "[GEOGRAPHIC_DATA][PERSON_NAME] - 01002 - Estate Plan"
type textarea "x"
type textarea "[GEOGRAPHIC_DATA][PERSON_NAME] - 01002 - Estate Plann"
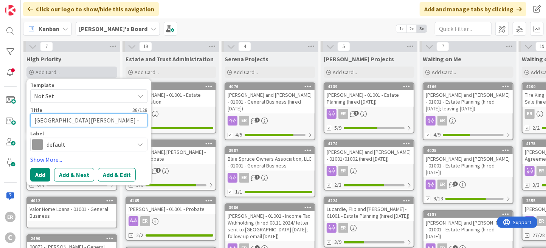
type textarea "x"
type textarea "[GEOGRAPHIC_DATA][PERSON_NAME] - 01002 - Estate [GEOGRAPHIC_DATA]"
type textarea "x"
type textarea "[GEOGRAPHIC_DATA][PERSON_NAME] - 01002 - Estate [GEOGRAPHIC_DATA]"
type textarea "x"
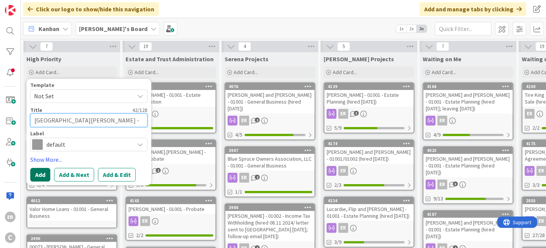
type textarea "[GEOGRAPHIC_DATA][PERSON_NAME] - 01002 - Estate Planning"
click at [38, 172] on button "Add" at bounding box center [40, 175] width 20 height 14
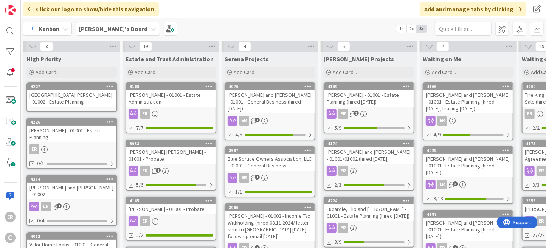
click at [64, 96] on div "[GEOGRAPHIC_DATA][PERSON_NAME] - 01002 - Estate Planning" at bounding box center [71, 98] width 89 height 17
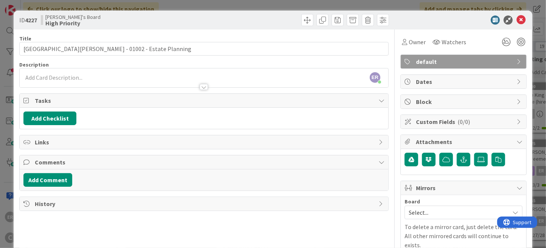
click at [59, 79] on div at bounding box center [204, 83] width 369 height 8
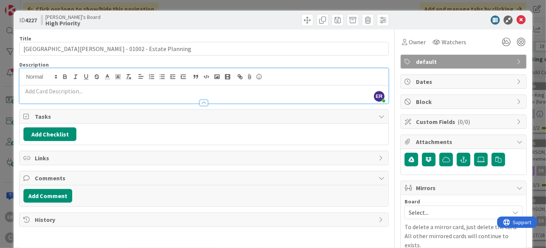
click at [61, 88] on p at bounding box center [203, 91] width 361 height 9
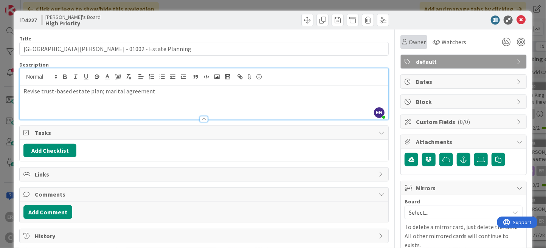
click at [409, 40] on span "Owner" at bounding box center [417, 41] width 17 height 9
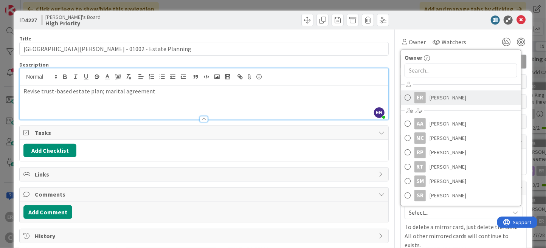
click at [430, 97] on span "[PERSON_NAME]" at bounding box center [448, 97] width 37 height 11
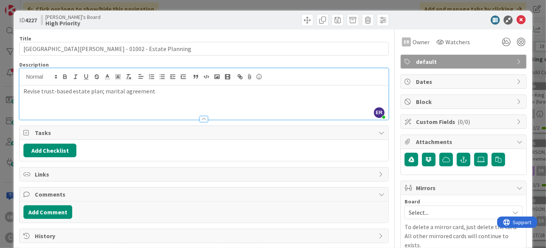
click at [430, 15] on div "ID 4227 [PERSON_NAME]'s Board High Priority" at bounding box center [273, 20] width 519 height 19
click at [262, 17] on div at bounding box center [297, 20] width 183 height 12
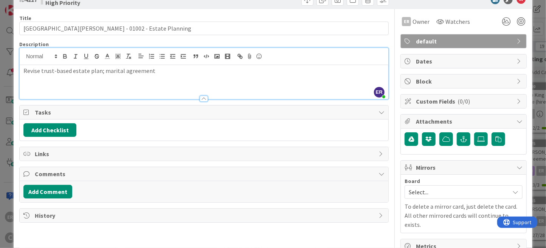
scroll to position [31, 0]
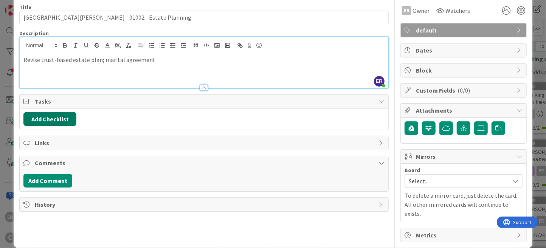
click at [55, 120] on button "Add Checklist" at bounding box center [49, 119] width 53 height 14
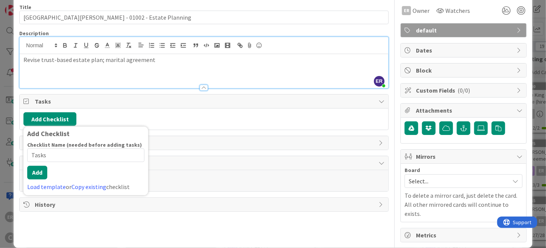
drag, startPoint x: 50, startPoint y: 156, endPoint x: 21, endPoint y: 156, distance: 28.7
click at [21, 156] on div "Title 42 / 128 [GEOGRAPHIC_DATA][PERSON_NAME] - 01002 - Estate Planning Descrip…" at bounding box center [203, 120] width 369 height 244
click at [45, 177] on button "Add" at bounding box center [37, 173] width 20 height 14
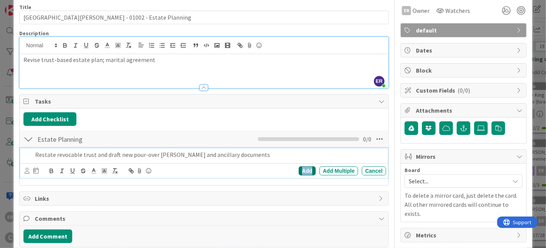
click at [303, 169] on div "Add" at bounding box center [307, 170] width 17 height 9
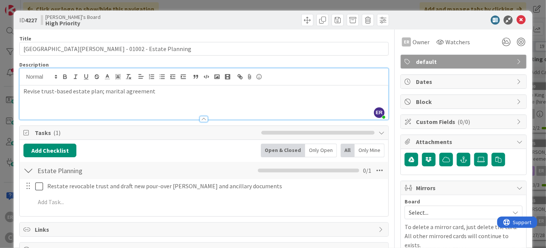
scroll to position [0, 0]
click at [517, 22] on icon at bounding box center [521, 20] width 9 height 9
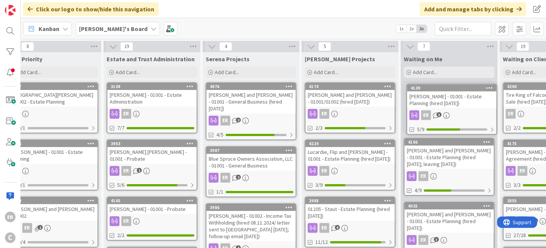
scroll to position [0, 24]
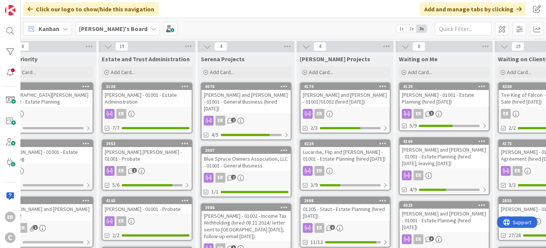
drag, startPoint x: 364, startPoint y: 101, endPoint x: 440, endPoint y: 103, distance: 75.6
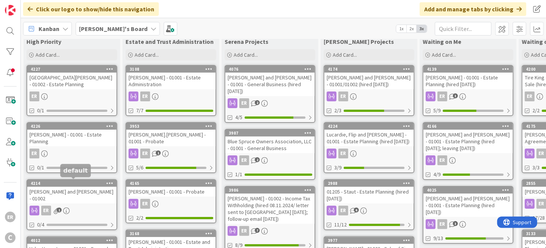
scroll to position [0, 0]
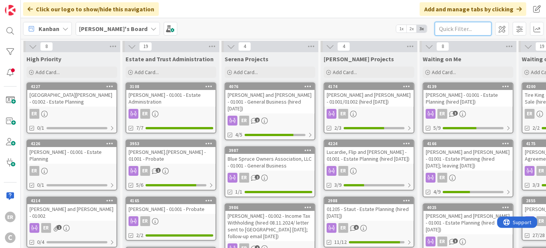
click at [457, 28] on input "text" at bounding box center [463, 29] width 57 height 14
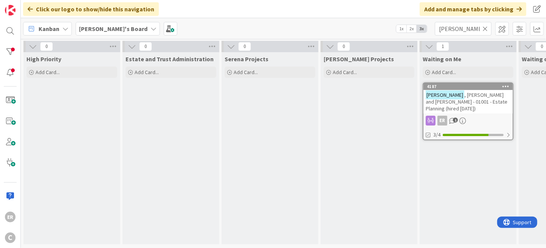
click at [487, 31] on icon at bounding box center [484, 28] width 5 height 7
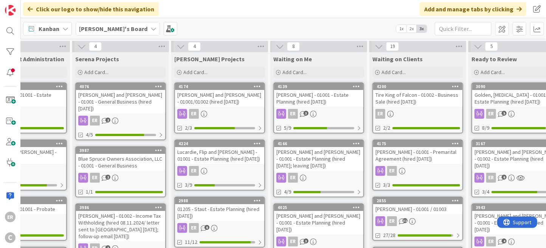
scroll to position [38, 149]
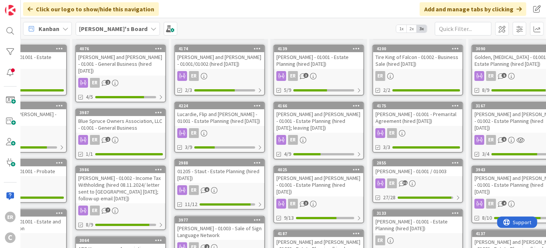
click at [317, 237] on div "[PERSON_NAME] and [PERSON_NAME] - 01001 - Estate Planning (hired [DATE])" at bounding box center [318, 248] width 89 height 23
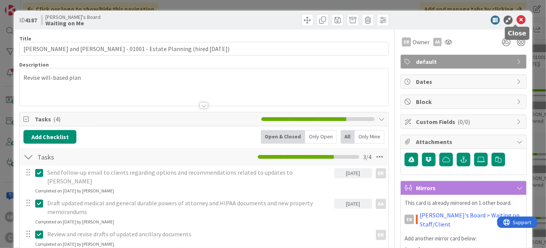
click at [517, 20] on icon at bounding box center [521, 20] width 9 height 9
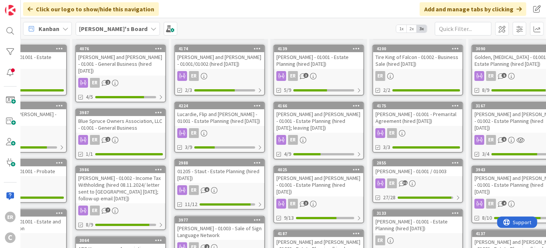
scroll to position [38, 0]
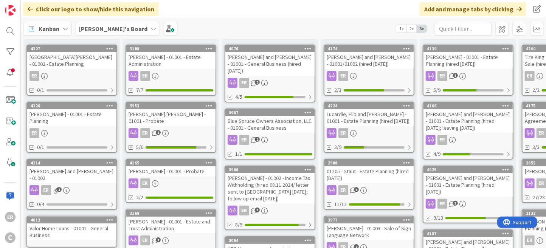
click at [463, 127] on div "[PERSON_NAME] and [PERSON_NAME] - 01001 - Estate Planning (hired [DATE]; leavin…" at bounding box center [468, 120] width 89 height 23
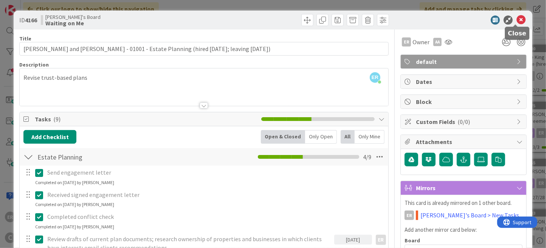
click at [517, 19] on icon at bounding box center [521, 20] width 9 height 9
